Goal: Task Accomplishment & Management: Use online tool/utility

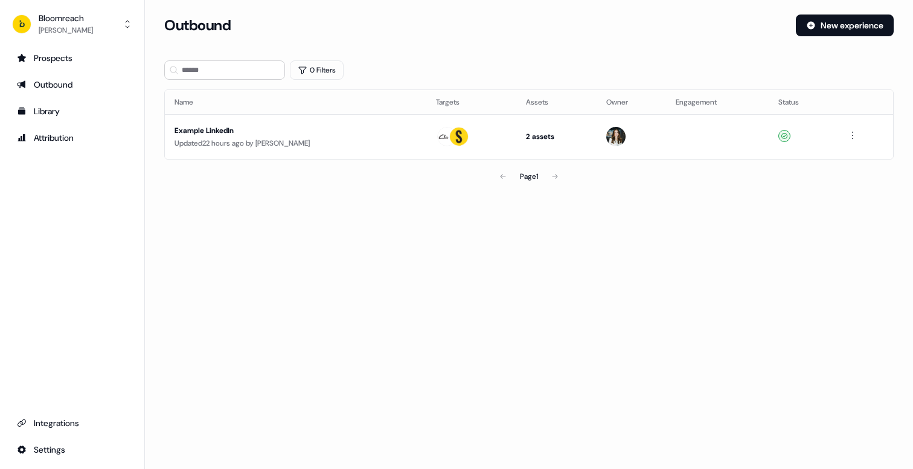
click at [237, 146] on div "Updated 22 hours ago by [PERSON_NAME]" at bounding box center [296, 143] width 242 height 12
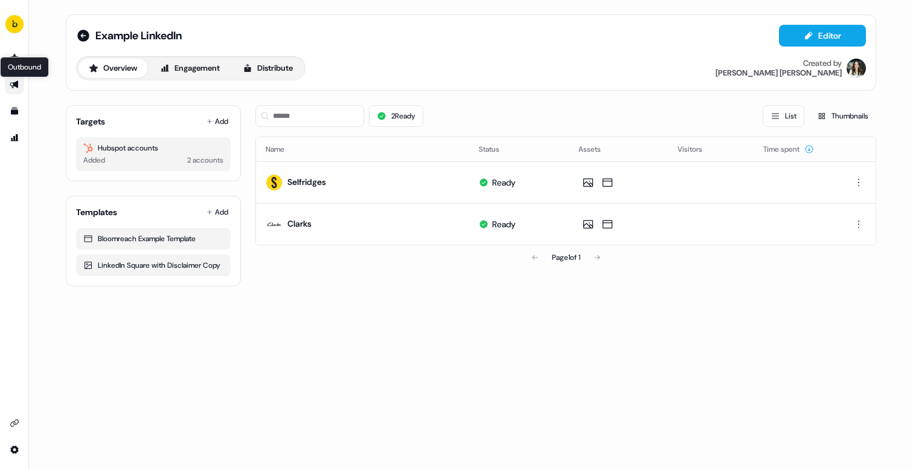
click at [14, 88] on icon "Go to outbound experience" at bounding box center [15, 85] width 10 height 10
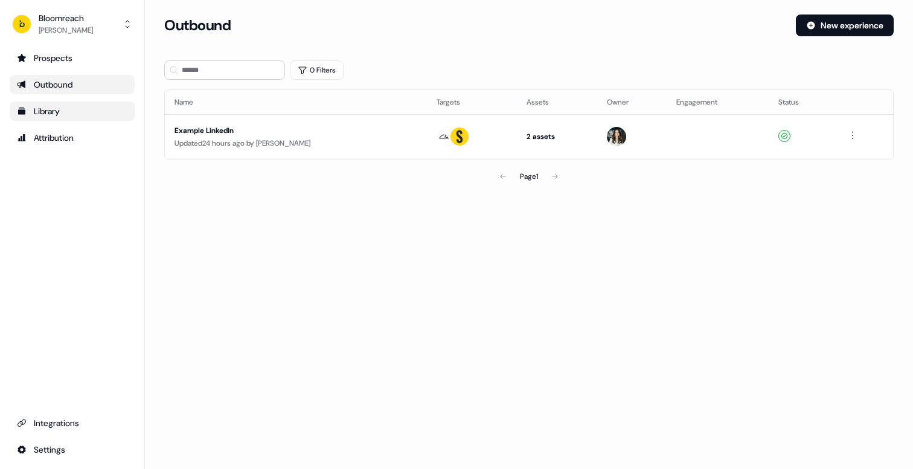
click at [39, 112] on div "Library" at bounding box center [72, 111] width 111 height 12
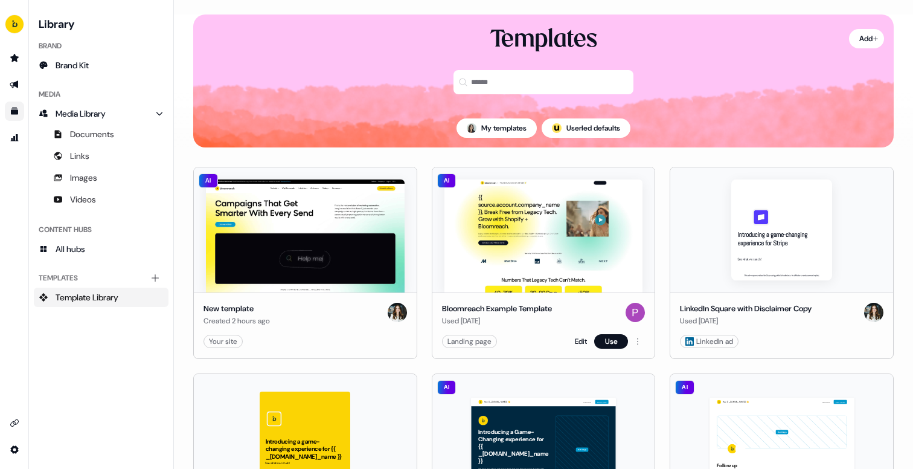
click at [520, 231] on img at bounding box center [544, 235] width 199 height 113
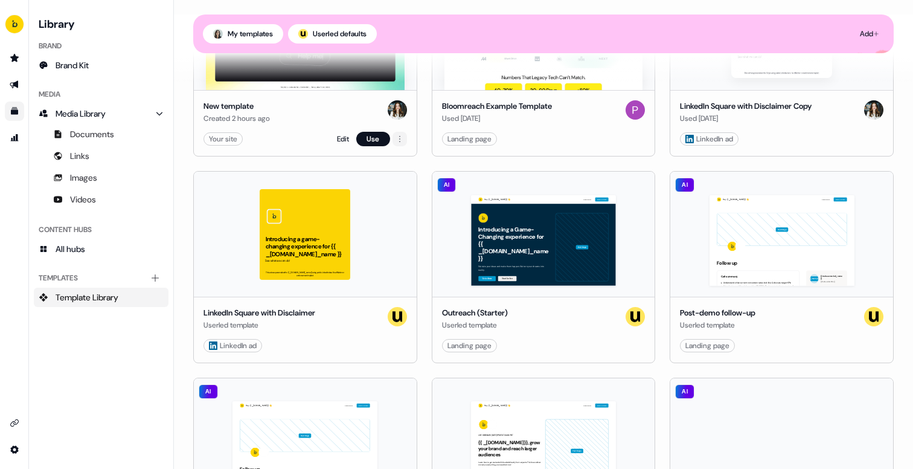
scroll to position [248, 0]
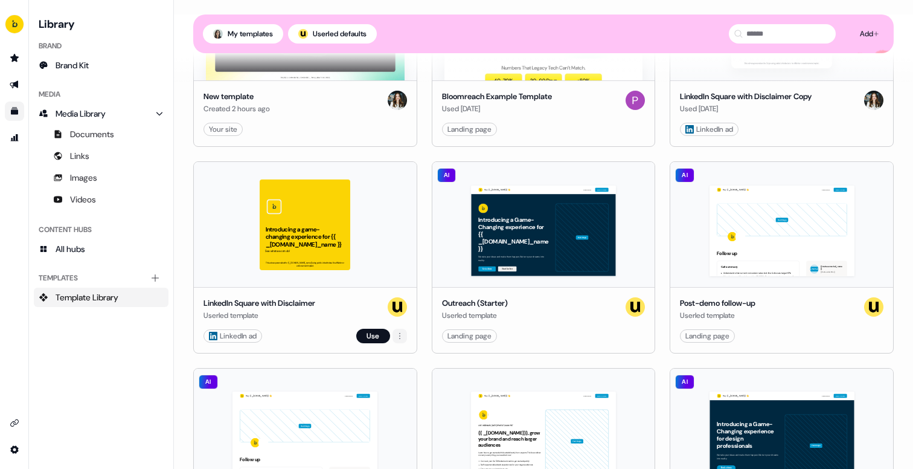
click at [398, 336] on html "For the best experience switch devices to a bigger screen. Go to [DOMAIN_NAME] …" at bounding box center [456, 234] width 913 height 469
click at [376, 336] on html "For the best experience switch devices to a bigger screen. Go to [DOMAIN_NAME] …" at bounding box center [456, 234] width 913 height 469
click at [347, 270] on div "Introducing a game-changing experience for {{ _[DOMAIN_NAME]_name }} See what w…" at bounding box center [305, 224] width 223 height 125
click at [369, 334] on button "Use" at bounding box center [373, 336] width 34 height 14
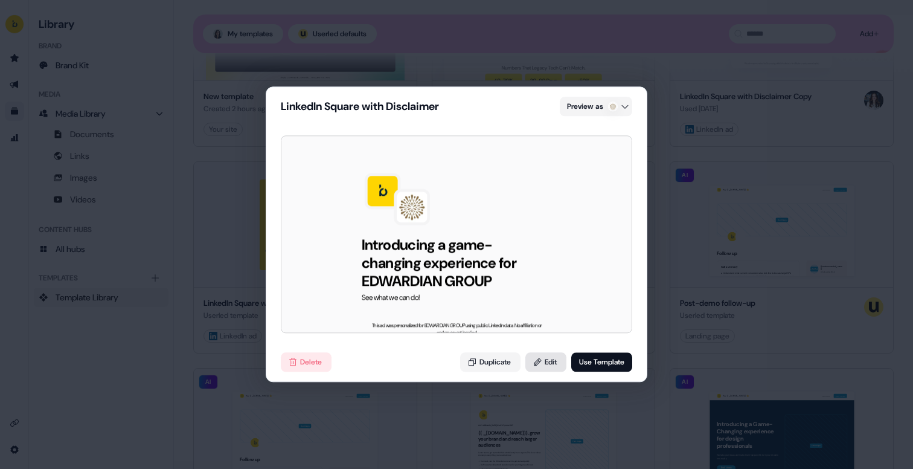
click at [544, 369] on button "Edit" at bounding box center [546, 362] width 41 height 19
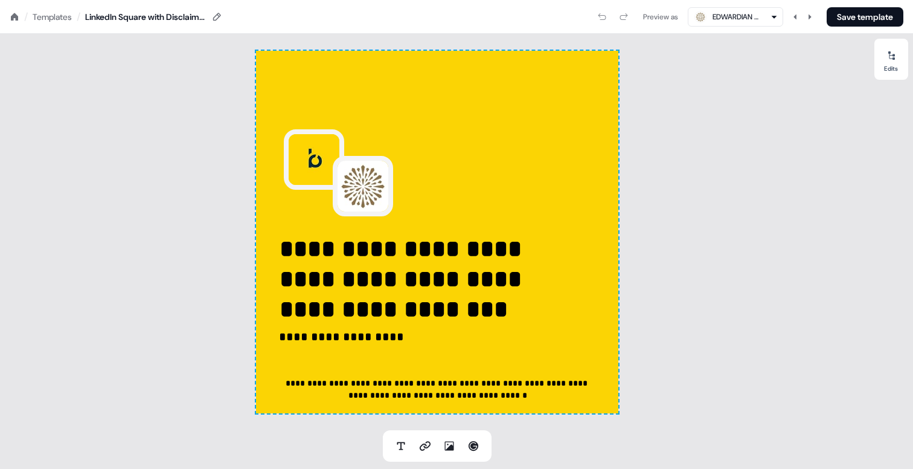
click at [61, 21] on div "Templates" at bounding box center [52, 17] width 39 height 12
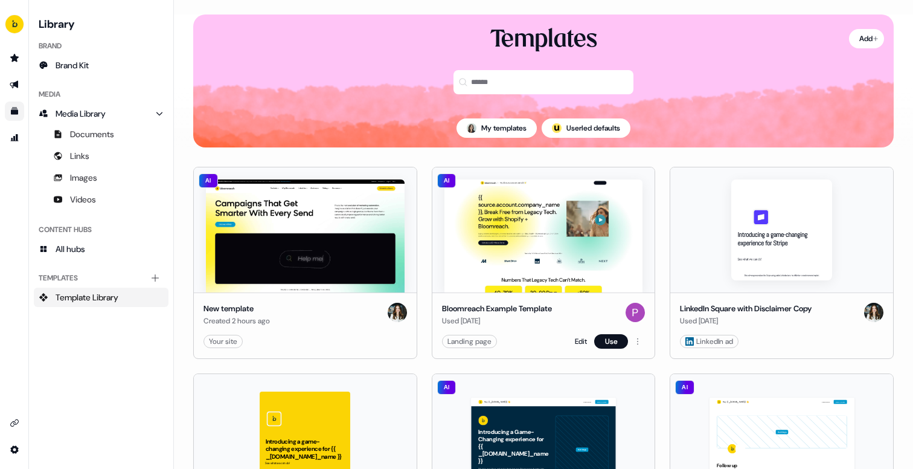
click at [587, 266] on img at bounding box center [544, 235] width 199 height 113
click at [579, 341] on link "Edit" at bounding box center [581, 341] width 12 height 12
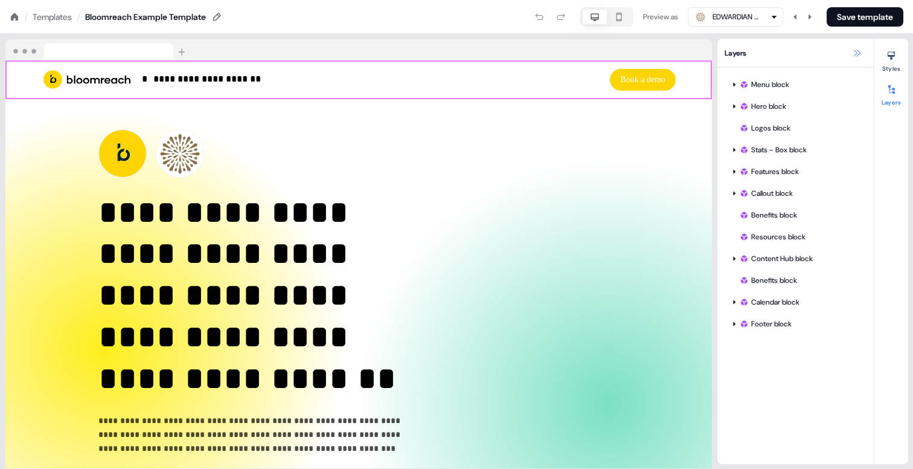
click at [858, 57] on icon at bounding box center [857, 53] width 10 height 10
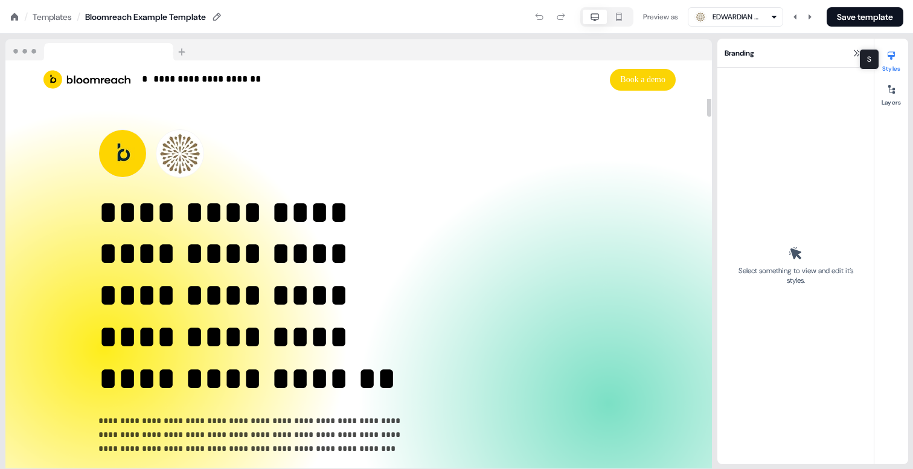
click at [860, 54] on div "S S" at bounding box center [870, 59] width 20 height 21
click at [855, 55] on icon at bounding box center [857, 53] width 7 height 7
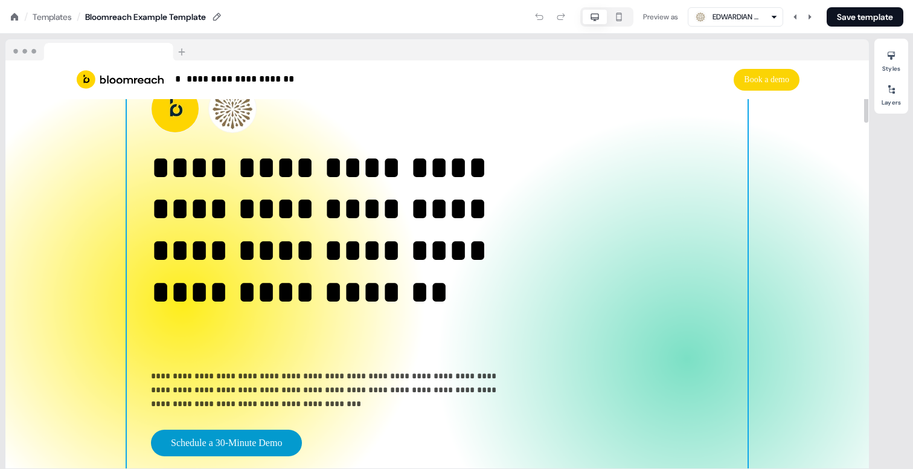
scroll to position [46, 0]
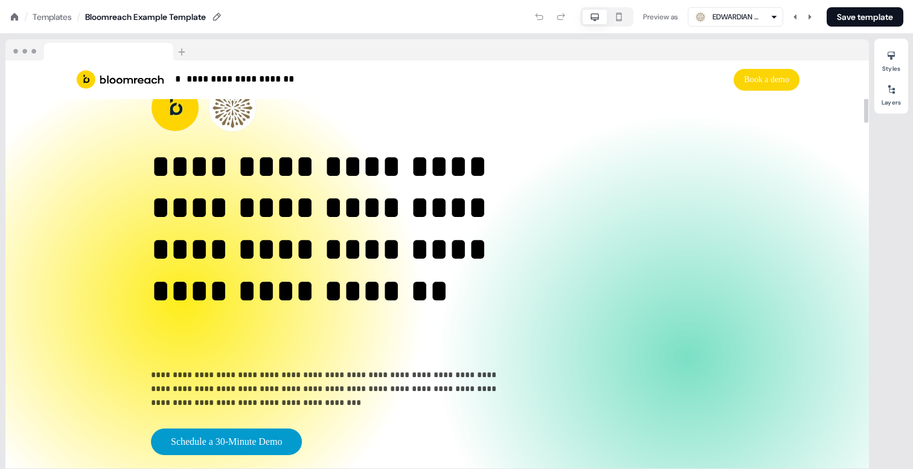
click at [732, 22] on div "EDWARDIAN GROUP LIMITED" at bounding box center [737, 17] width 48 height 12
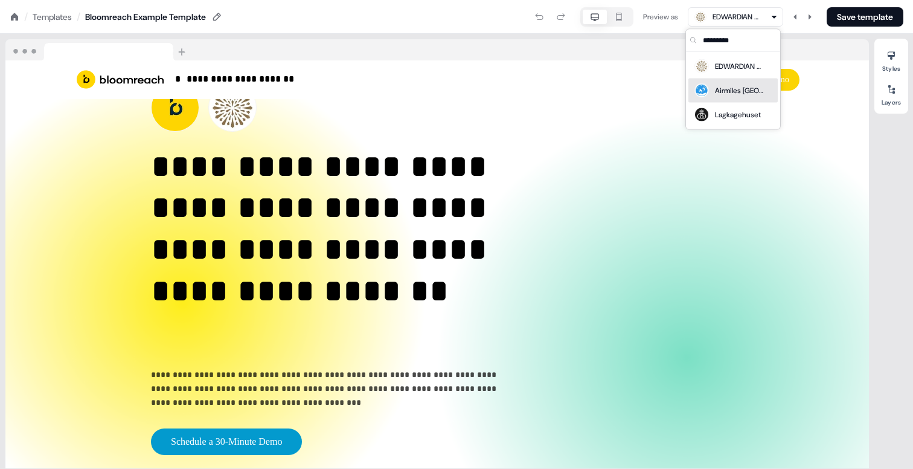
click at [728, 97] on div "Airmiles [GEOGRAPHIC_DATA]" at bounding box center [728, 90] width 70 height 17
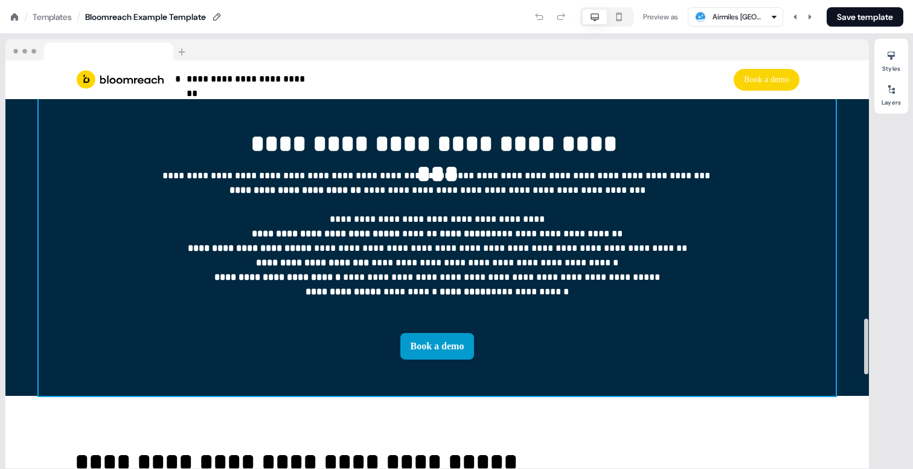
scroll to position [1890, 0]
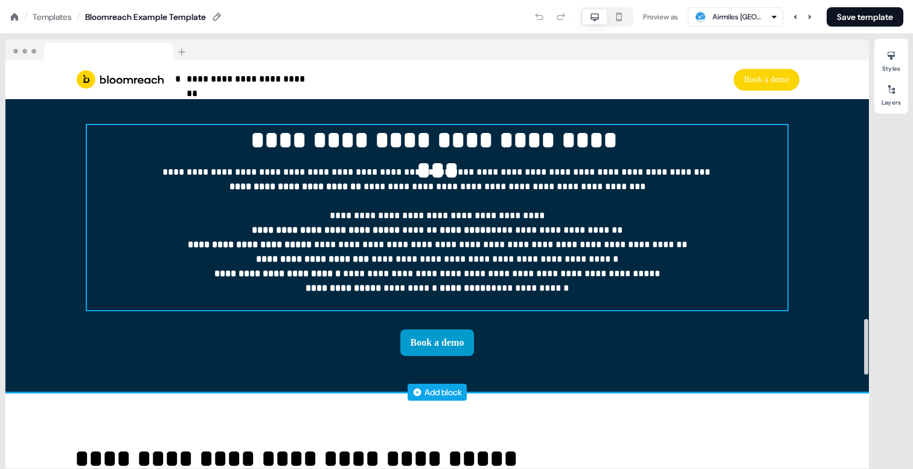
click at [114, 185] on div "**********" at bounding box center [437, 217] width 701 height 185
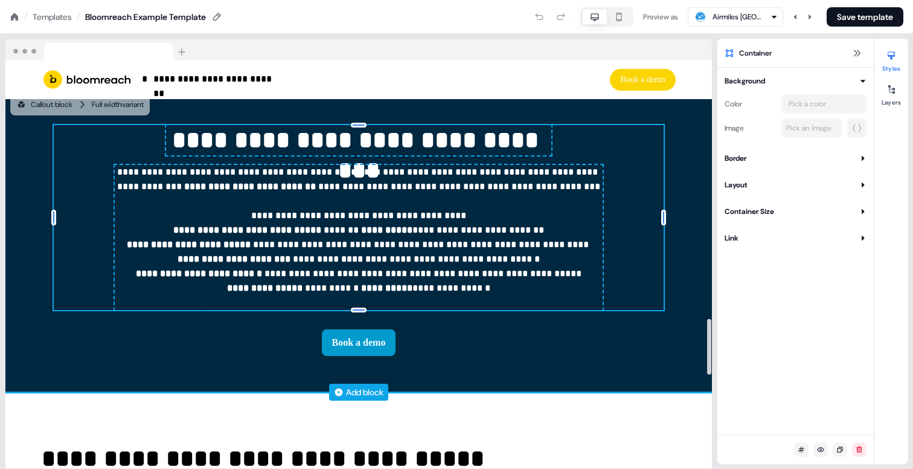
click at [31, 181] on div "**********" at bounding box center [358, 240] width 707 height 303
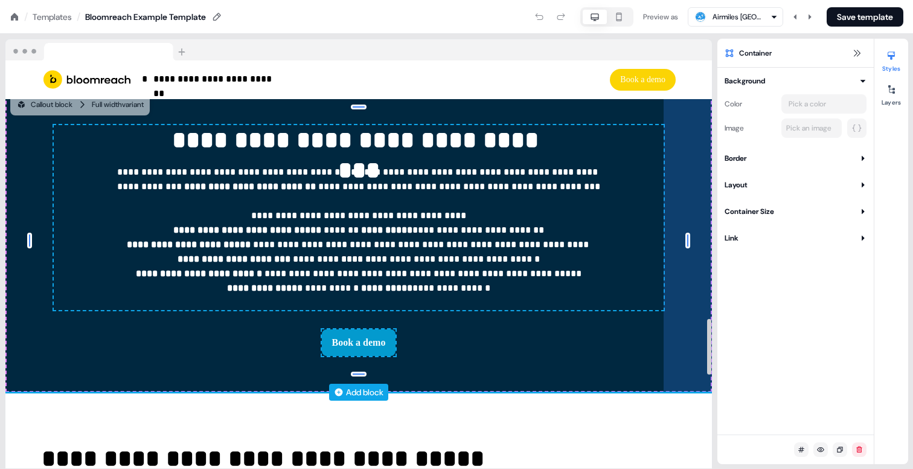
click at [692, 139] on div "80px" at bounding box center [688, 240] width 48 height 303
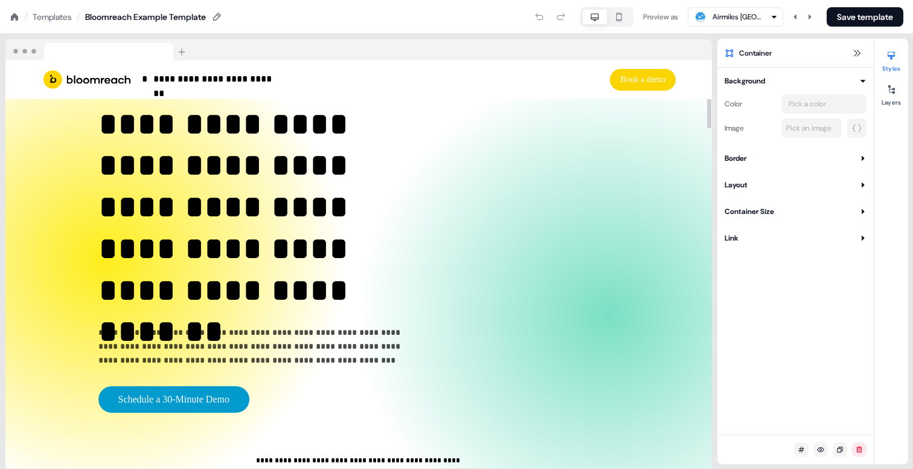
scroll to position [61, 0]
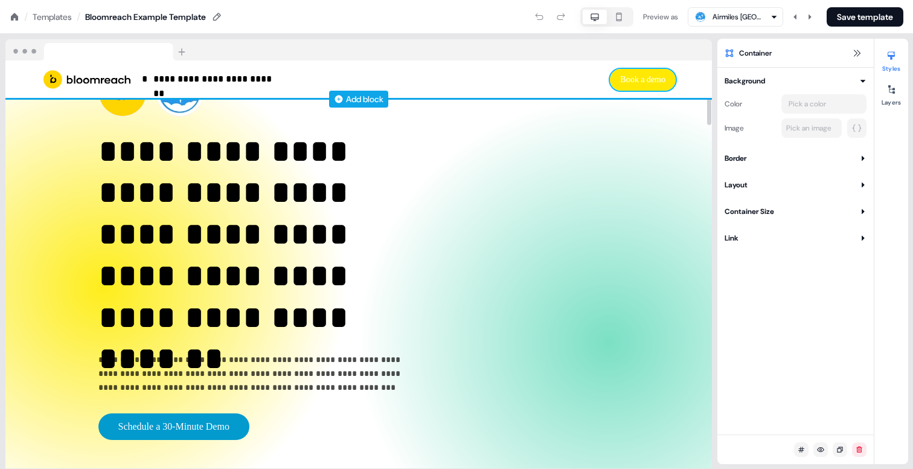
click at [638, 82] on button "Book a demo" at bounding box center [643, 80] width 66 height 22
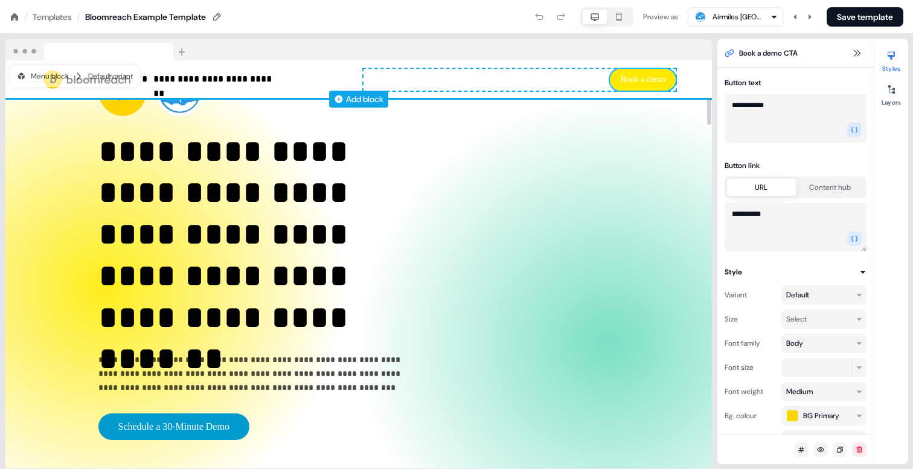
click at [648, 84] on button "Book a demo" at bounding box center [643, 80] width 66 height 22
click at [652, 79] on button "Book a demo" at bounding box center [643, 80] width 66 height 22
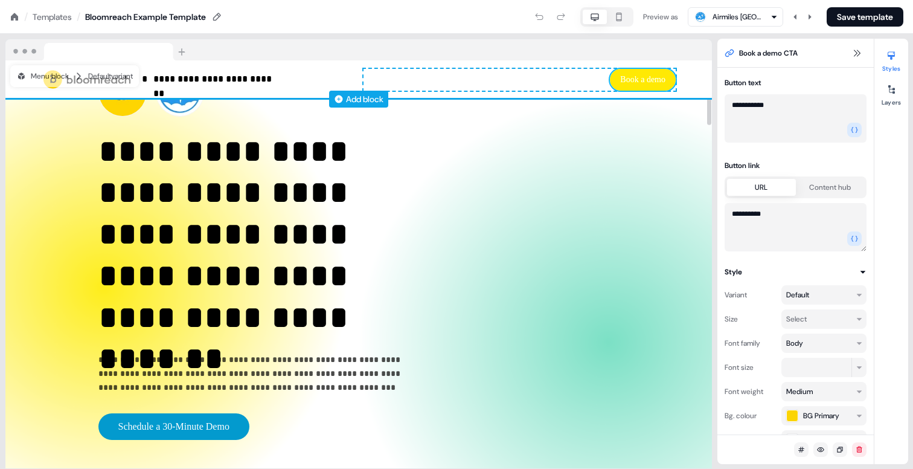
click at [652, 79] on button "Book a demo" at bounding box center [643, 80] width 66 height 22
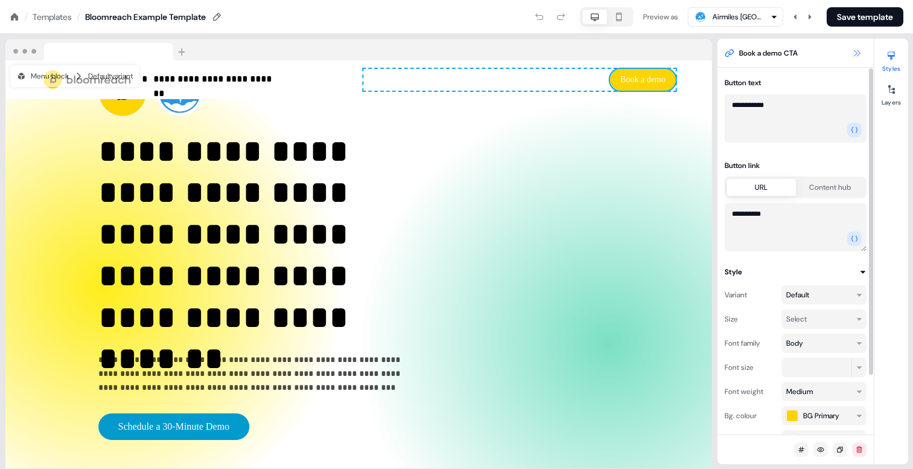
click at [860, 54] on icon at bounding box center [857, 53] width 10 height 10
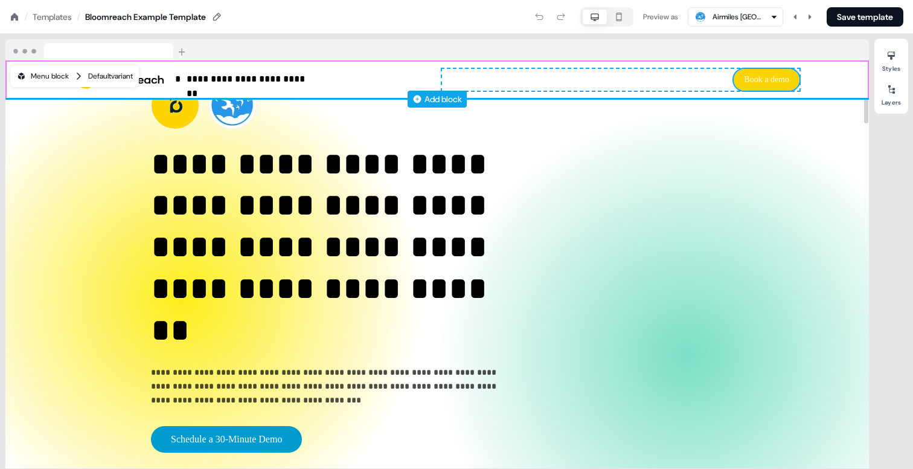
scroll to position [0, 0]
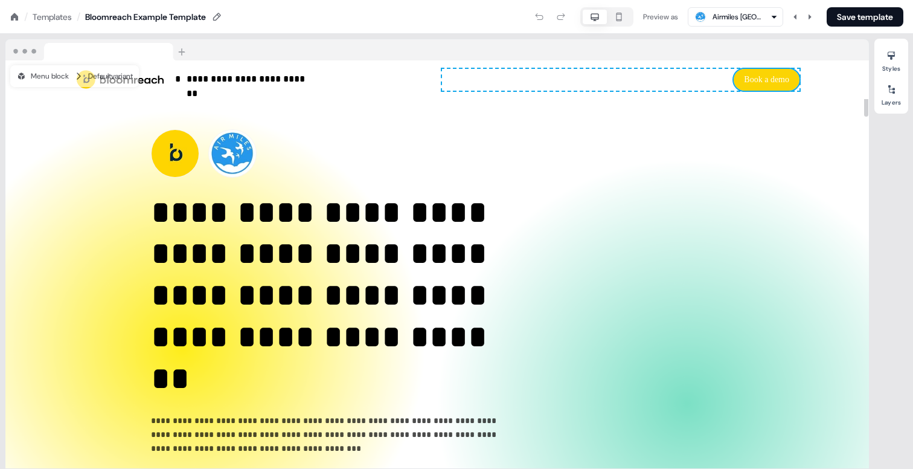
click at [56, 11] on div "Templates" at bounding box center [52, 17] width 39 height 12
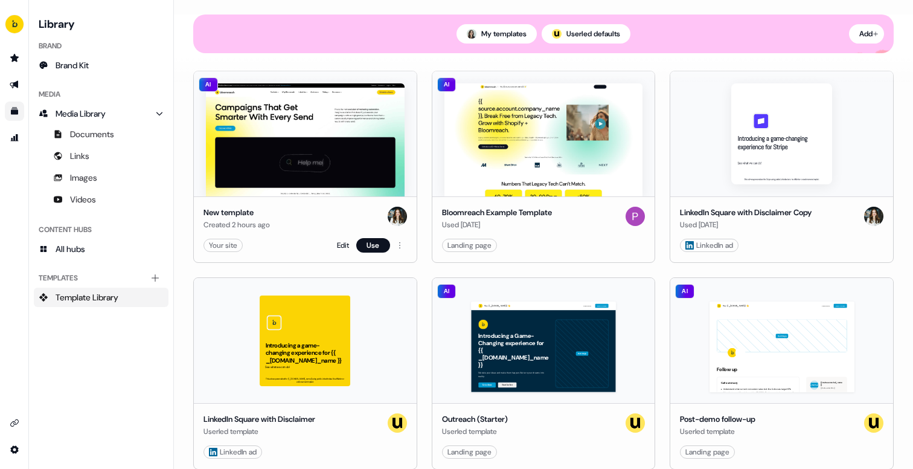
scroll to position [92, 0]
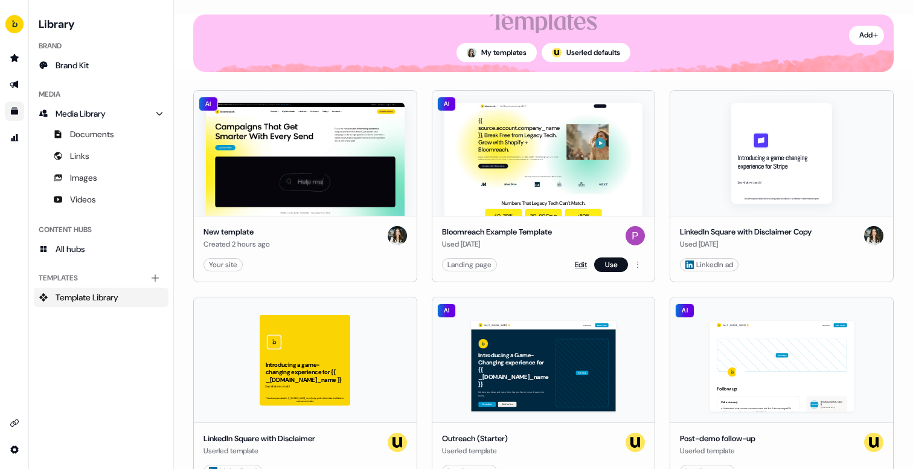
click at [575, 265] on link "Edit" at bounding box center [581, 265] width 12 height 12
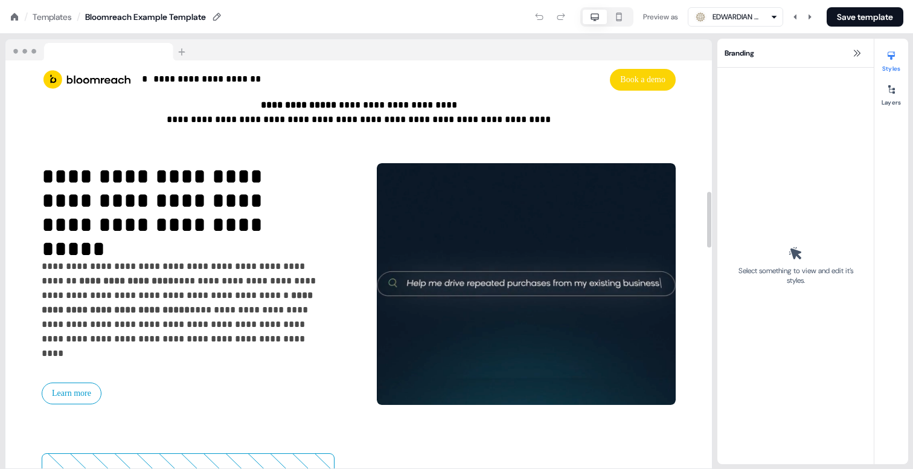
scroll to position [959, 0]
click at [52, 19] on div "Templates" at bounding box center [52, 17] width 39 height 12
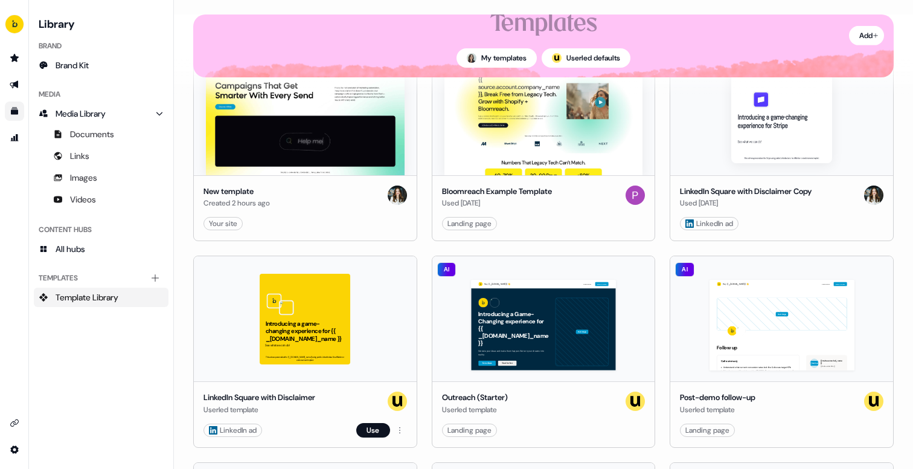
scroll to position [142, 0]
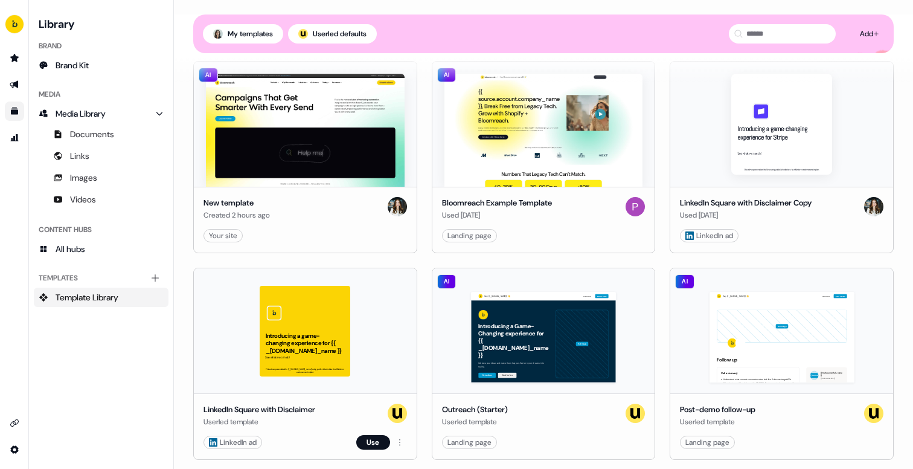
click at [327, 341] on div "Introducing a game-changing experience for {{ _[DOMAIN_NAME]_name }} See what w…" at bounding box center [305, 330] width 223 height 125
click at [378, 441] on button "Use" at bounding box center [373, 442] width 34 height 14
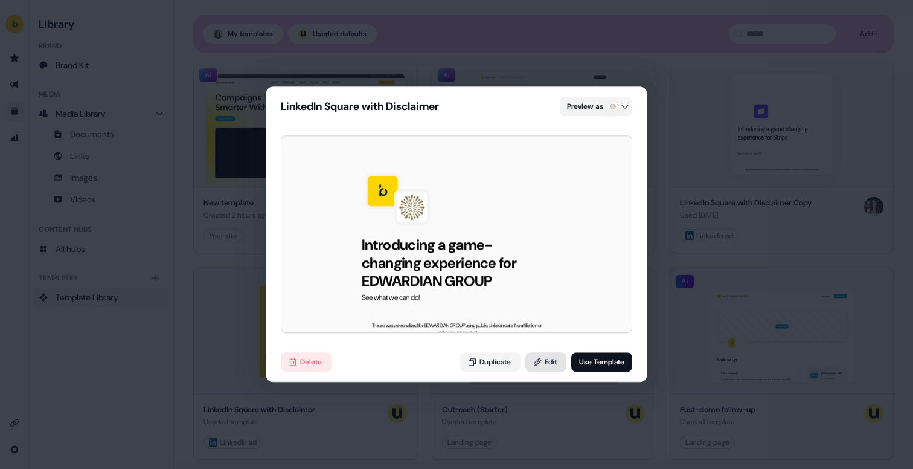
click at [527, 364] on button "Edit" at bounding box center [546, 362] width 41 height 19
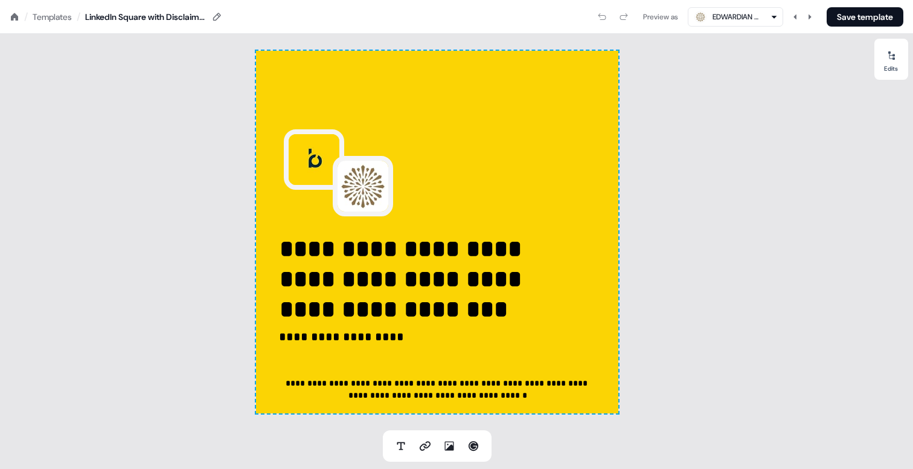
click at [545, 91] on div "**********" at bounding box center [437, 232] width 362 height 362
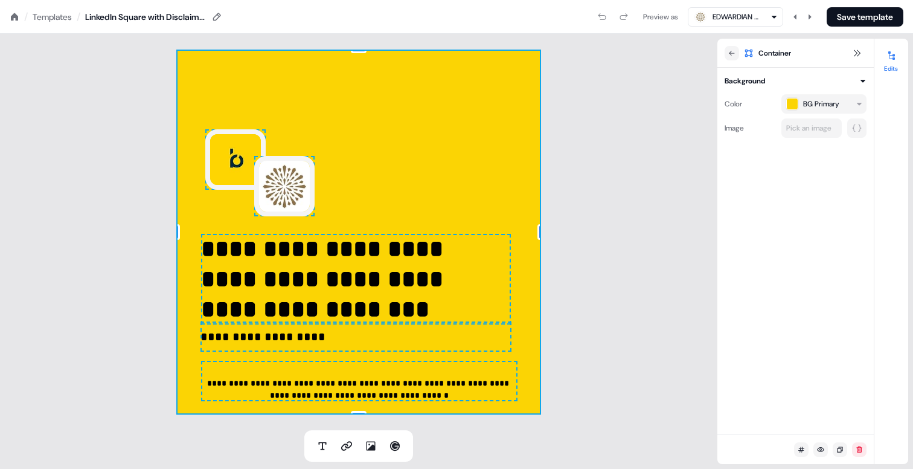
click at [238, 152] on img at bounding box center [235, 159] width 60 height 60
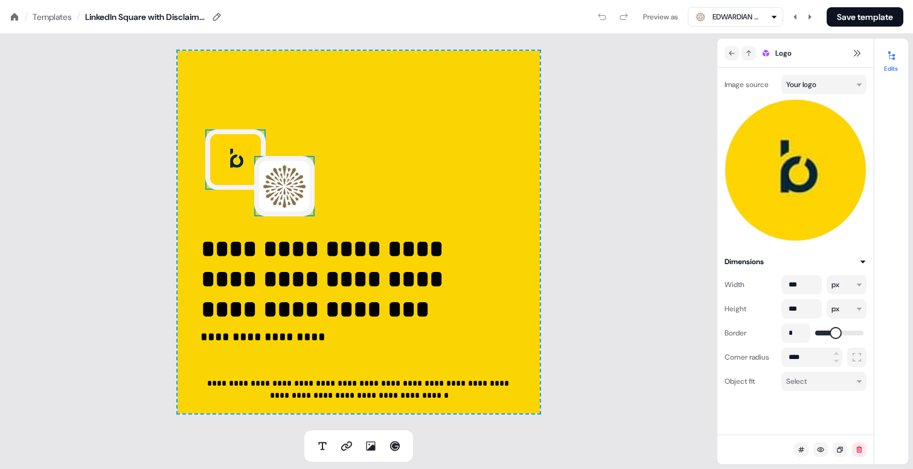
click at [282, 198] on img at bounding box center [284, 186] width 60 height 60
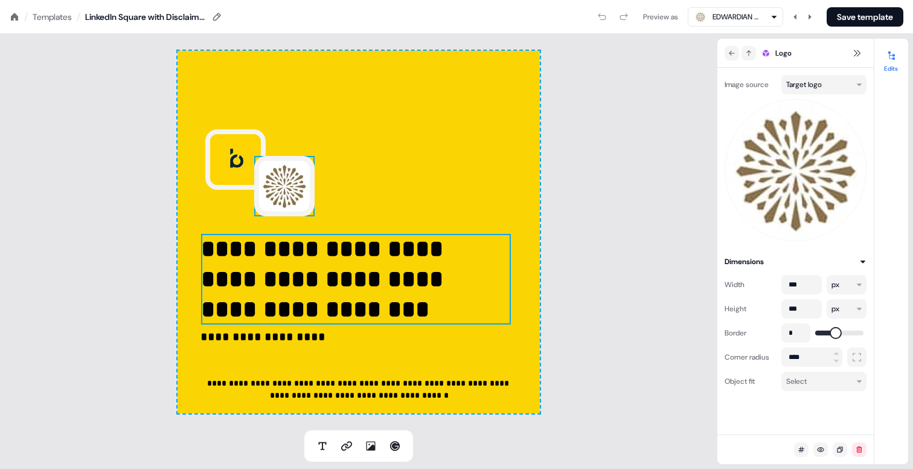
click at [295, 256] on p "**********" at bounding box center [356, 279] width 310 height 91
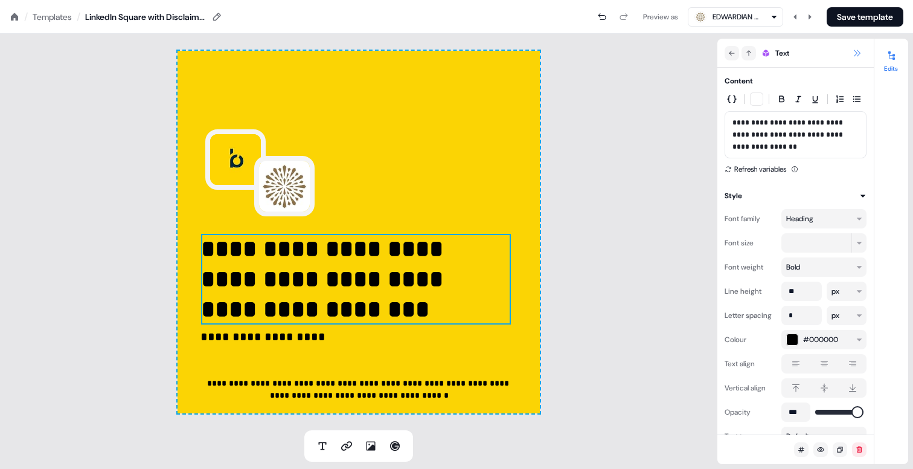
click at [859, 53] on icon at bounding box center [857, 53] width 10 height 10
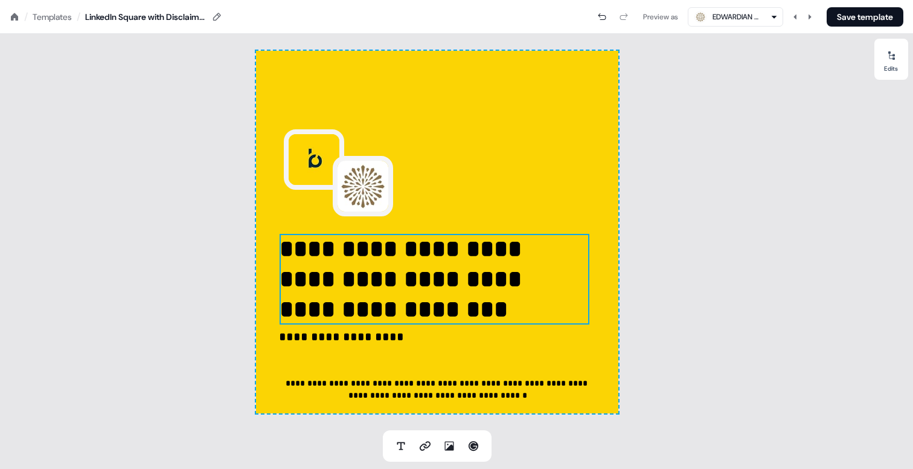
click at [609, 114] on div "**********" at bounding box center [437, 232] width 362 height 362
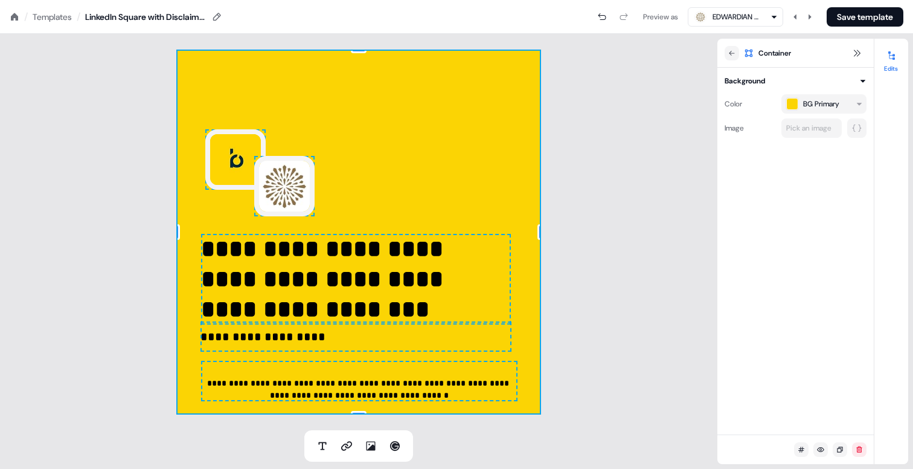
drag, startPoint x: 463, startPoint y: 128, endPoint x: 483, endPoint y: 114, distance: 24.3
click at [483, 114] on div "**********" at bounding box center [359, 232] width 362 height 362
